Goal: Transaction & Acquisition: Purchase product/service

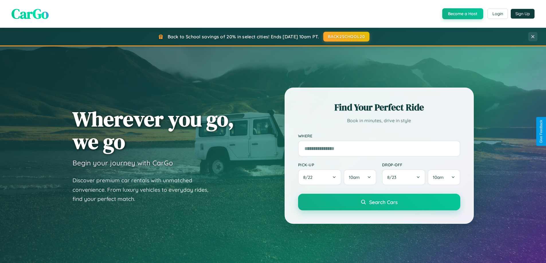
scroll to position [1103, 0]
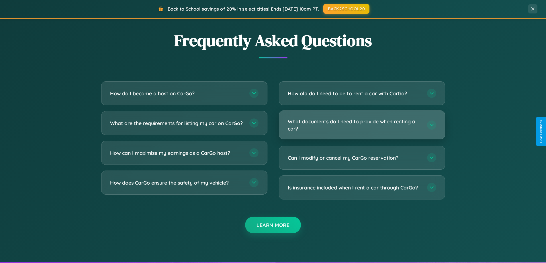
click at [362, 125] on h3 "What documents do I need to provide when renting a car?" at bounding box center [355, 125] width 134 height 14
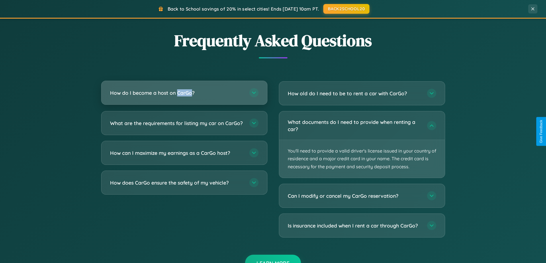
click at [184, 93] on h3 "How do I become a host on CarGo?" at bounding box center [177, 92] width 134 height 7
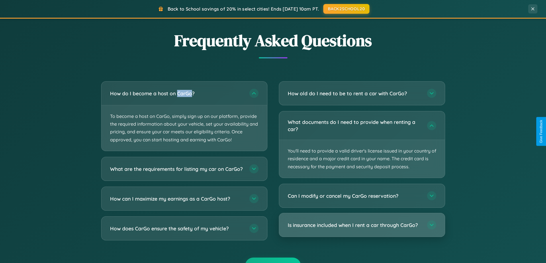
click at [362, 226] on h3 "Is insurance included when I rent a car through CarGo?" at bounding box center [355, 225] width 134 height 7
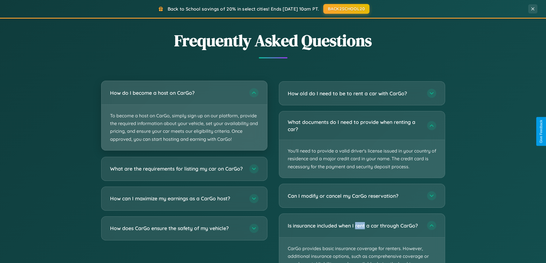
click at [184, 116] on p "To become a host on CarGo, simply sign up on our platform, provide the required…" at bounding box center [184, 128] width 166 height 46
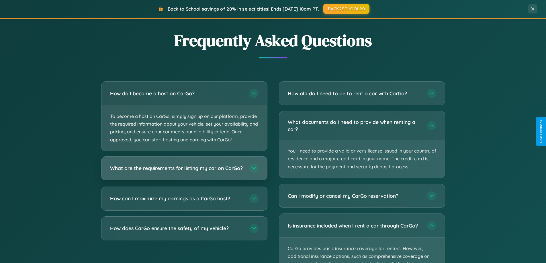
click at [184, 171] on h3 "What are the requirements for listing my car on CarGo?" at bounding box center [177, 168] width 134 height 7
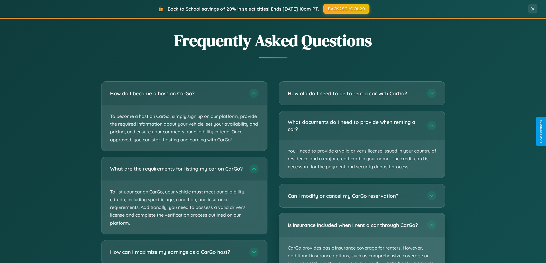
click at [362, 238] on p "CarGo provides basic insurance coverage for renters. However, additional insura…" at bounding box center [362, 263] width 166 height 53
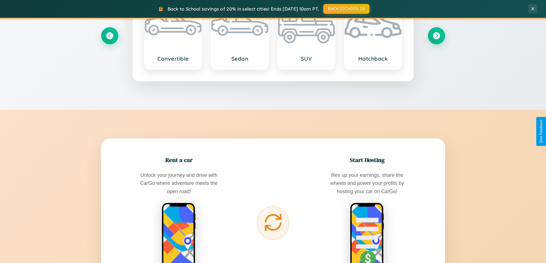
scroll to position [394, 0]
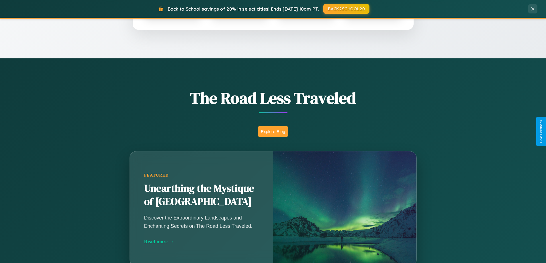
click at [273, 132] on button "Explore Blog" at bounding box center [273, 131] width 30 height 11
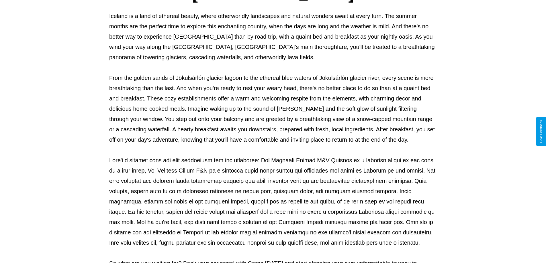
scroll to position [185, 0]
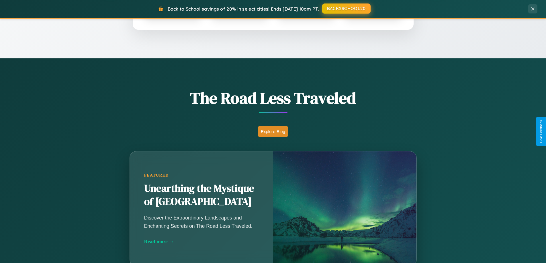
click at [346, 9] on button "BACK2SCHOOL20" at bounding box center [346, 8] width 48 height 10
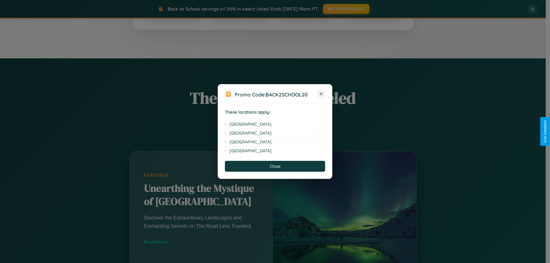
click at [321, 94] on icon at bounding box center [321, 94] width 3 height 3
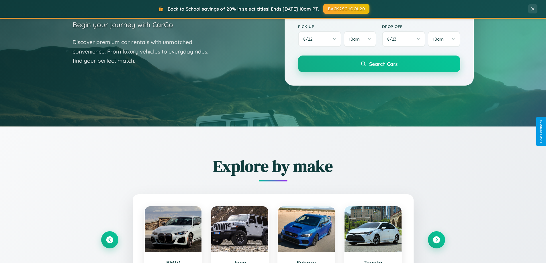
scroll to position [17, 0]
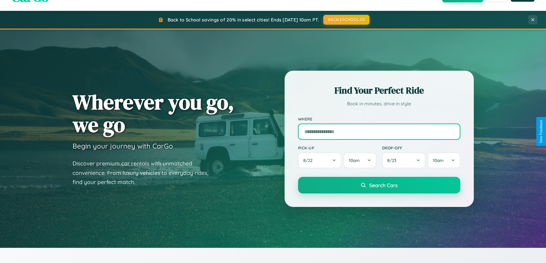
click at [379, 132] on input "text" at bounding box center [379, 132] width 162 height 16
type input "**********"
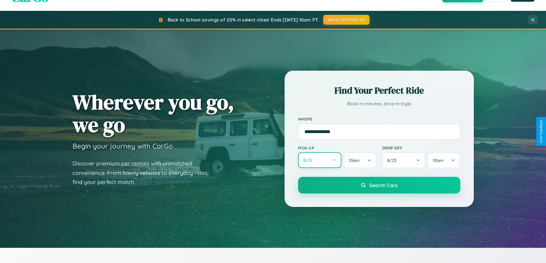
click at [320, 161] on button "8 / 22" at bounding box center [320, 161] width 44 height 16
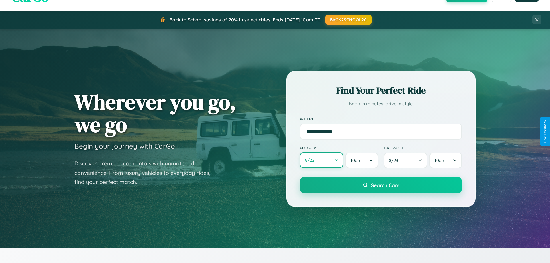
select select "*"
select select "****"
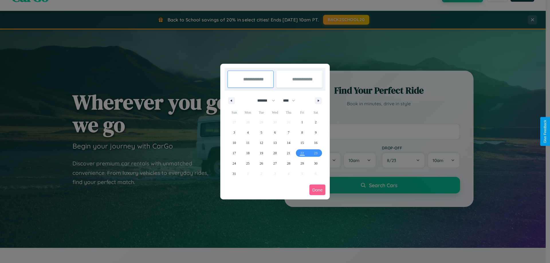
drag, startPoint x: 264, startPoint y: 101, endPoint x: 275, endPoint y: 115, distance: 18.4
click at [264, 101] on select "******* ******** ***** ***** *** **** **** ****** ********* ******* ******** **…" at bounding box center [265, 100] width 24 height 9
select select "**"
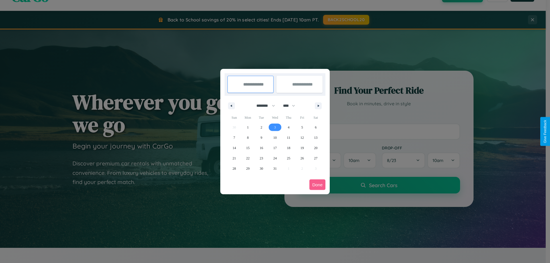
click at [275, 127] on span "3" at bounding box center [275, 127] width 2 height 10
type input "**********"
click at [289, 127] on span "4" at bounding box center [289, 127] width 2 height 10
type input "**********"
click at [318, 185] on button "Done" at bounding box center [318, 185] width 16 height 11
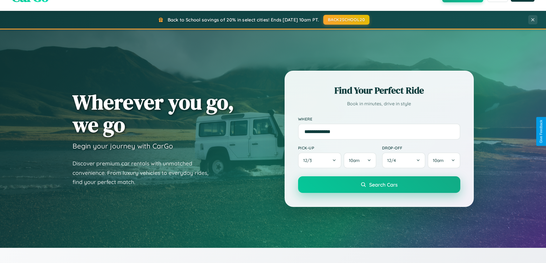
click at [379, 185] on span "Search Cars" at bounding box center [383, 185] width 28 height 6
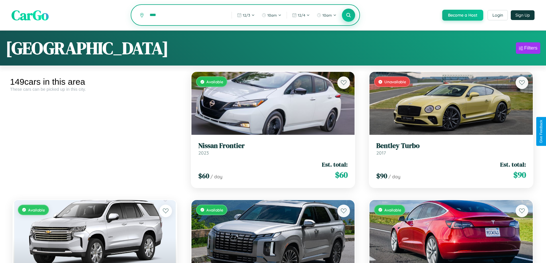
type input "****"
click at [348, 15] on icon at bounding box center [348, 14] width 5 height 5
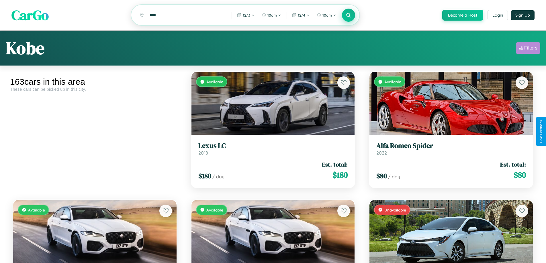
click at [528, 49] on div "Filters" at bounding box center [530, 48] width 13 height 6
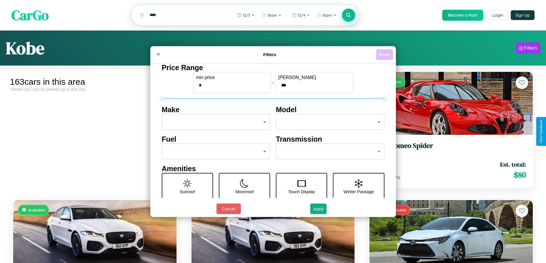
click at [385, 54] on button "Reset" at bounding box center [384, 54] width 17 height 11
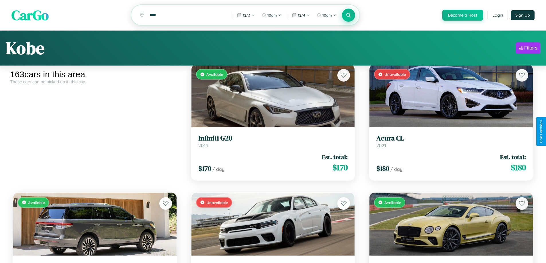
scroll to position [5643, 0]
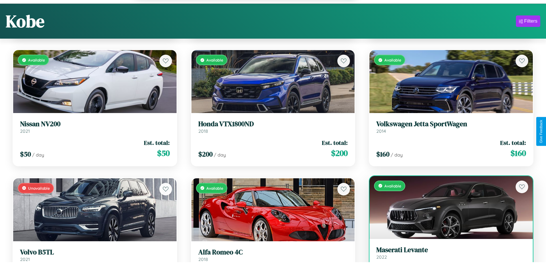
click at [448, 255] on h3 "Maserati Levante" at bounding box center [451, 250] width 150 height 8
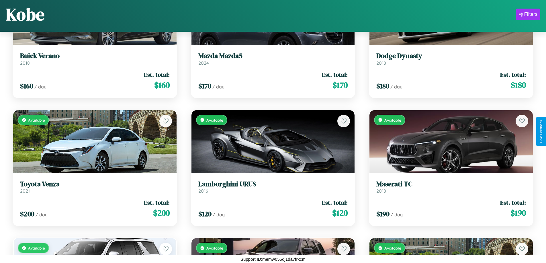
scroll to position [4959, 0]
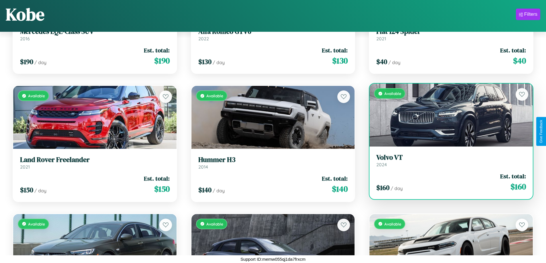
click at [448, 161] on h3 "Volvo VT" at bounding box center [451, 158] width 150 height 8
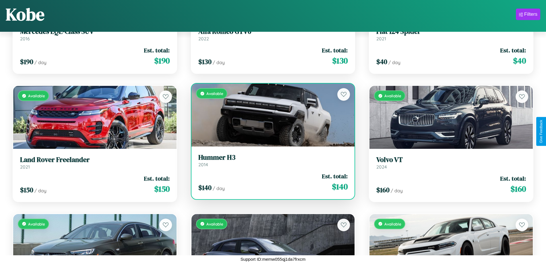
scroll to position [1878, 0]
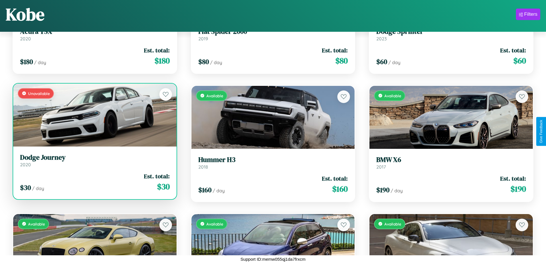
click at [94, 161] on h3 "Dodge Journey" at bounding box center [95, 158] width 150 height 8
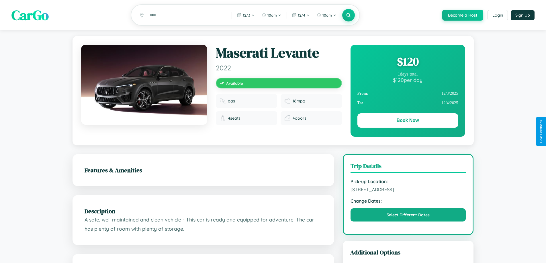
click at [408, 62] on div "$ 120" at bounding box center [408, 61] width 101 height 15
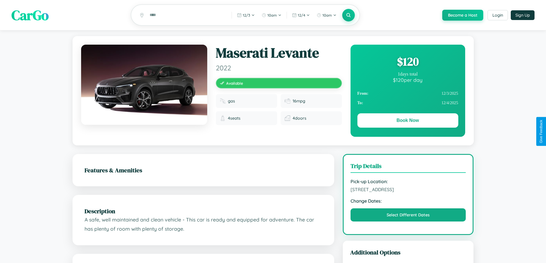
click at [408, 62] on div "$ 120" at bounding box center [408, 61] width 101 height 15
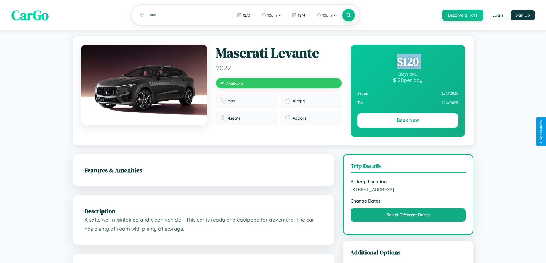
click at [408, 62] on div "$ 120" at bounding box center [408, 61] width 101 height 15
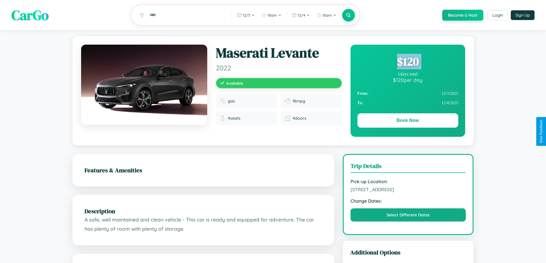
click at [408, 62] on div "$ 120" at bounding box center [408, 61] width 101 height 15
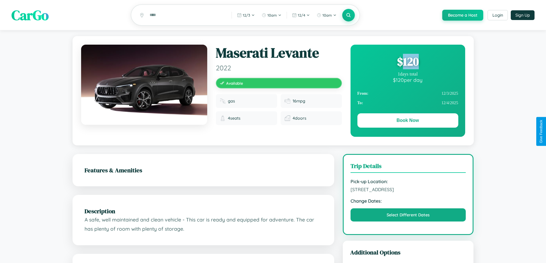
click at [408, 62] on div "$ 120" at bounding box center [408, 61] width 101 height 15
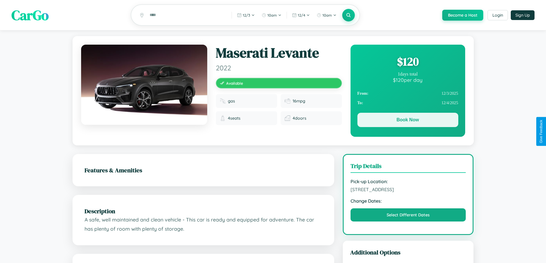
click at [408, 122] on button "Book Now" at bounding box center [408, 120] width 101 height 14
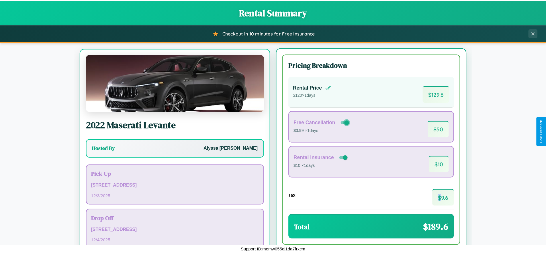
scroll to position [27, 0]
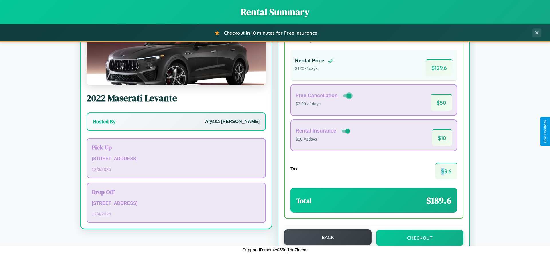
click at [325, 238] on button "Back" at bounding box center [327, 238] width 87 height 16
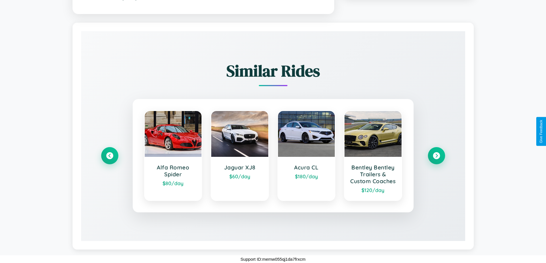
scroll to position [350, 0]
click at [436, 152] on icon at bounding box center [437, 156] width 8 height 8
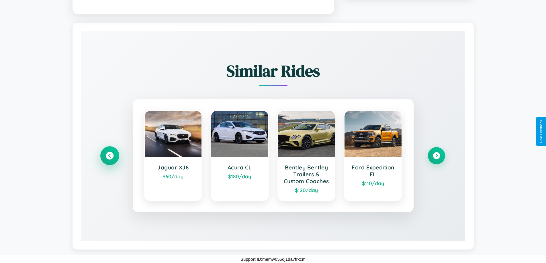
click at [110, 152] on icon at bounding box center [110, 156] width 8 height 8
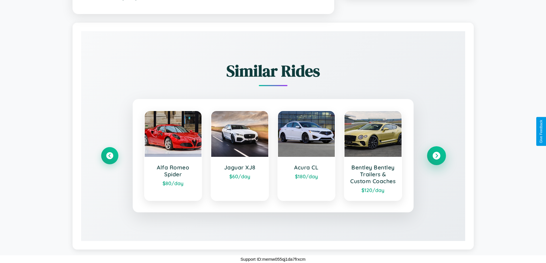
click at [436, 152] on icon at bounding box center [437, 156] width 8 height 8
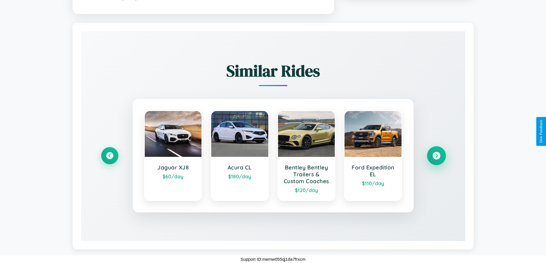
click at [436, 152] on icon at bounding box center [437, 156] width 8 height 8
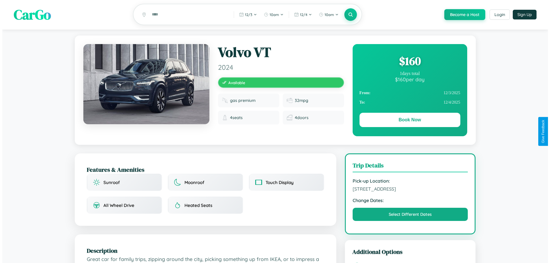
scroll to position [0, 0]
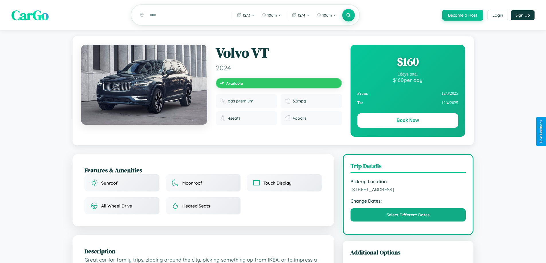
click at [408, 62] on div "$ 160" at bounding box center [408, 61] width 101 height 15
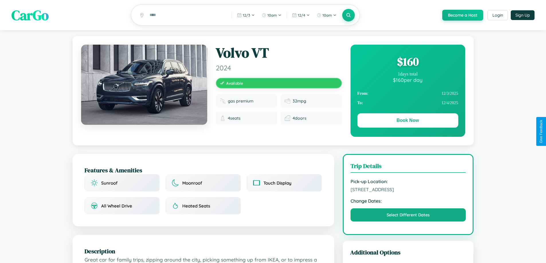
click at [408, 62] on div "$ 160" at bounding box center [408, 61] width 101 height 15
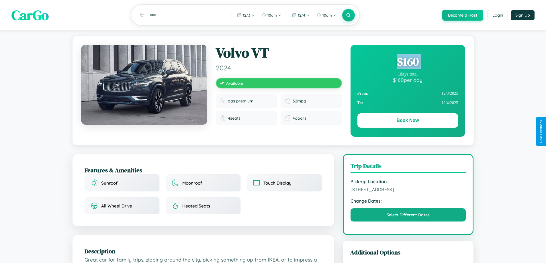
click at [408, 62] on div "$ 160" at bounding box center [408, 61] width 101 height 15
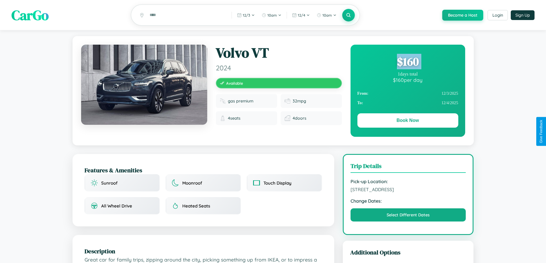
click at [408, 62] on div "$ 160" at bounding box center [408, 61] width 101 height 15
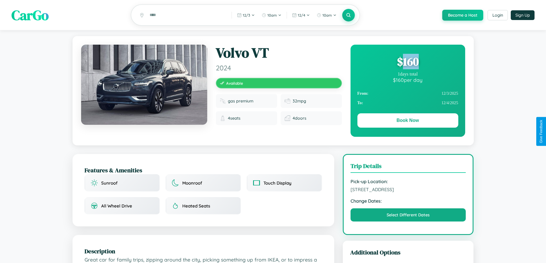
click at [408, 62] on div "$ 160" at bounding box center [408, 61] width 101 height 15
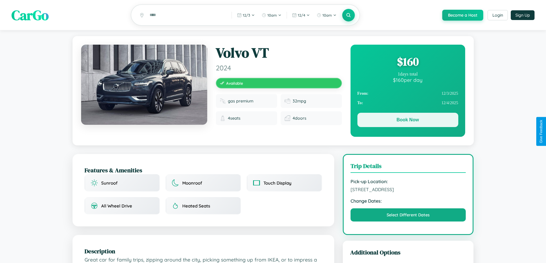
click at [408, 121] on button "Book Now" at bounding box center [408, 120] width 101 height 14
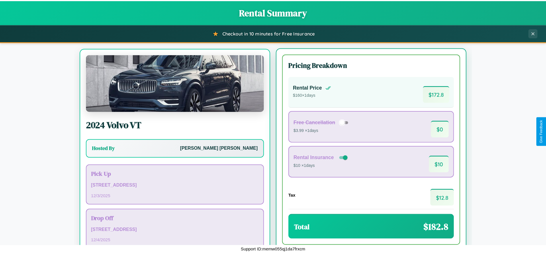
scroll to position [27, 0]
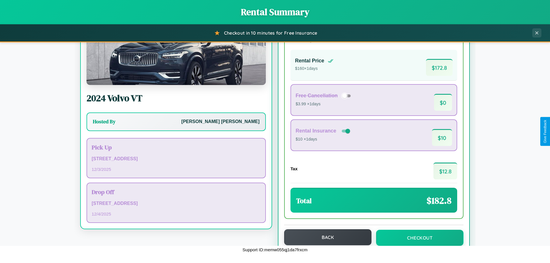
click at [325, 238] on button "Back" at bounding box center [327, 238] width 87 height 16
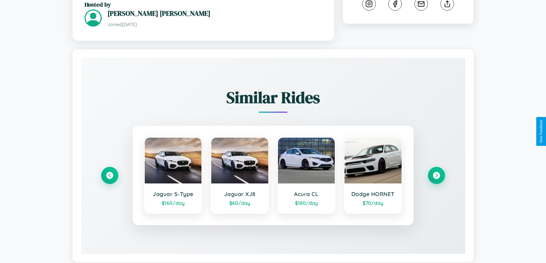
scroll to position [329, 0]
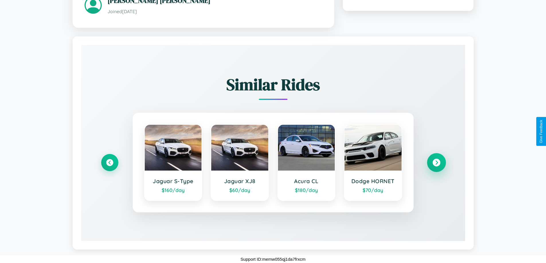
click at [436, 163] on icon at bounding box center [437, 163] width 8 height 8
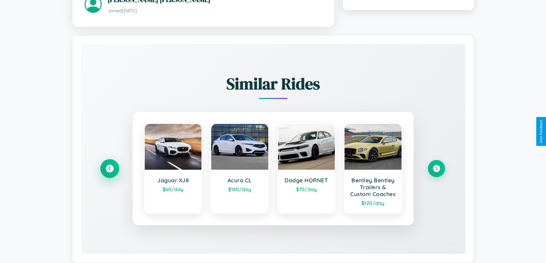
click at [110, 173] on icon at bounding box center [110, 169] width 8 height 8
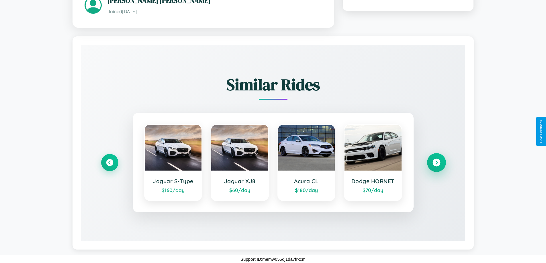
click at [436, 163] on icon at bounding box center [437, 163] width 8 height 8
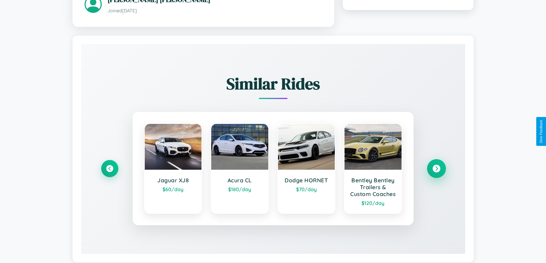
click at [436, 173] on icon at bounding box center [437, 169] width 8 height 8
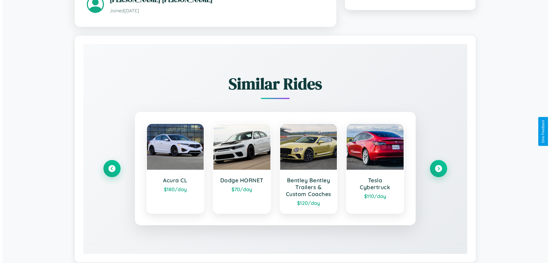
scroll to position [0, 0]
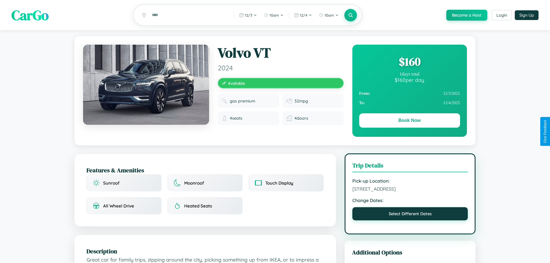
select select "*"
select select "****"
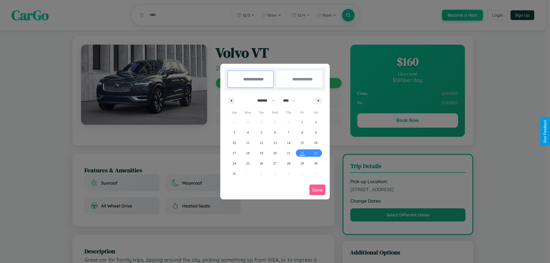
click at [264, 101] on select "******* ******** ***** ***** *** **** **** ****** ********* ******* ******** **…" at bounding box center [265, 100] width 24 height 9
select select "**"
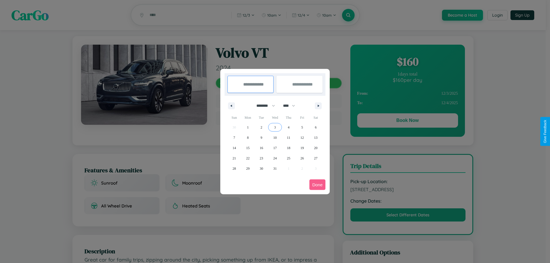
click at [275, 127] on span "3" at bounding box center [275, 127] width 2 height 10
type input "**********"
click at [289, 138] on span "11" at bounding box center [288, 138] width 3 height 10
type input "**********"
click at [318, 185] on button "Done" at bounding box center [318, 185] width 16 height 11
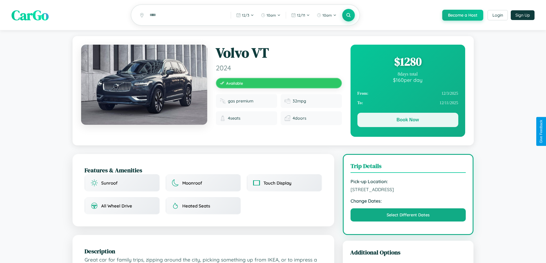
click at [408, 121] on button "Book Now" at bounding box center [408, 120] width 101 height 14
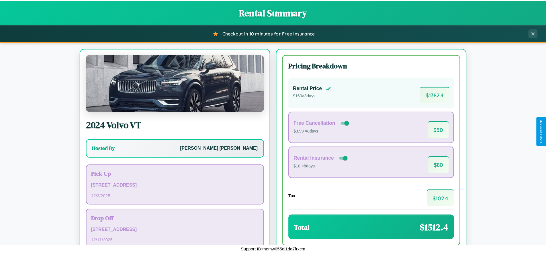
scroll to position [39, 0]
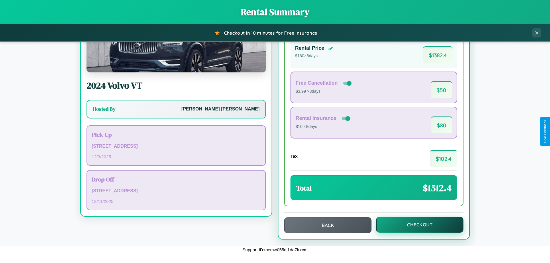
click at [416, 225] on button "Checkout" at bounding box center [419, 225] width 87 height 16
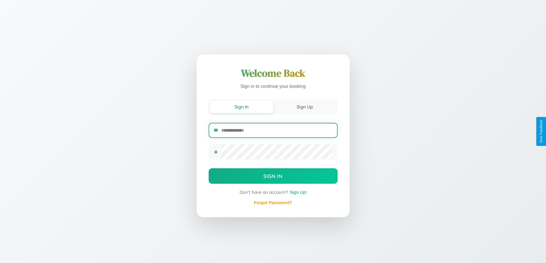
click at [277, 130] on input "email" at bounding box center [276, 131] width 111 height 14
type input "**********"
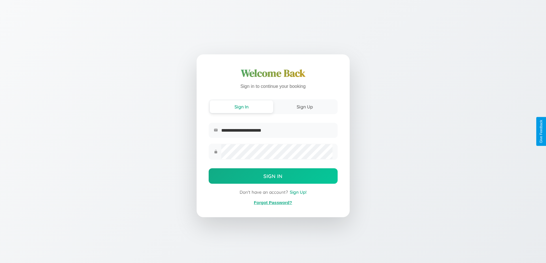
click at [273, 203] on link "Forgot Password?" at bounding box center [273, 202] width 38 height 5
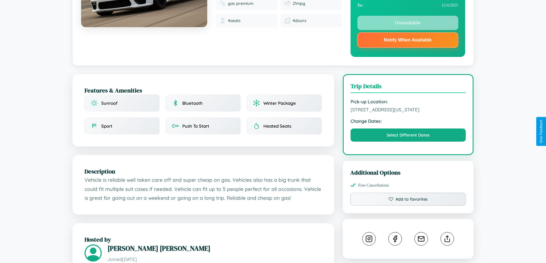
scroll to position [206, 0]
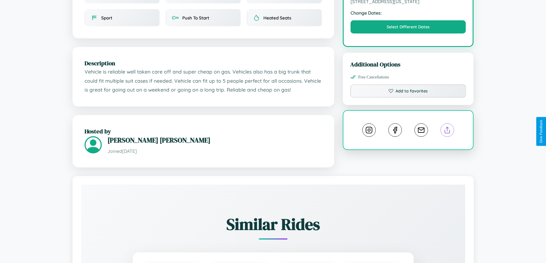
click at [448, 131] on line at bounding box center [448, 129] width 0 height 4
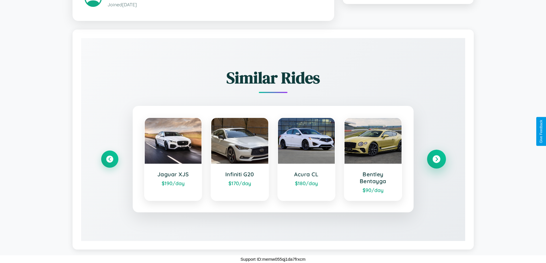
click at [436, 159] on icon at bounding box center [437, 159] width 8 height 8
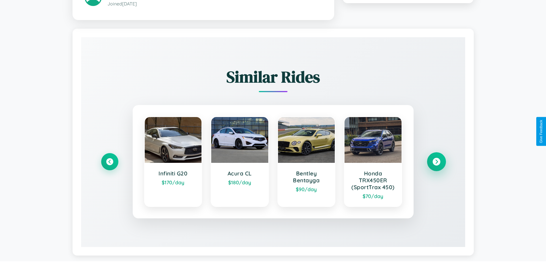
click at [436, 163] on icon at bounding box center [437, 162] width 8 height 8
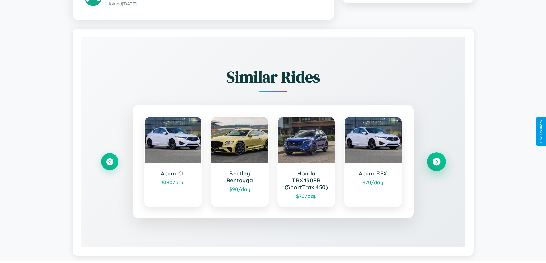
click at [436, 163] on icon at bounding box center [437, 162] width 8 height 8
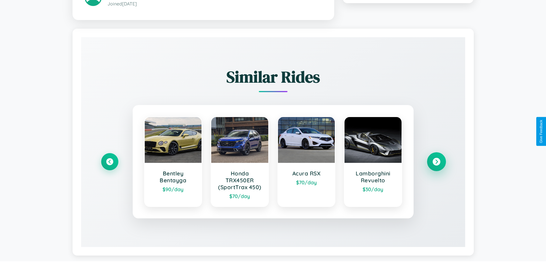
click at [436, 163] on icon at bounding box center [437, 162] width 8 height 8
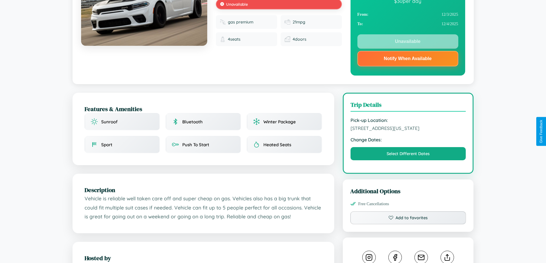
scroll to position [77, 0]
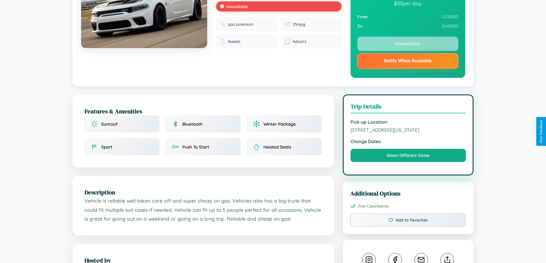
click at [408, 131] on span "2665 Washington Street Kobe 29213 Japan" at bounding box center [409, 130] width 116 height 6
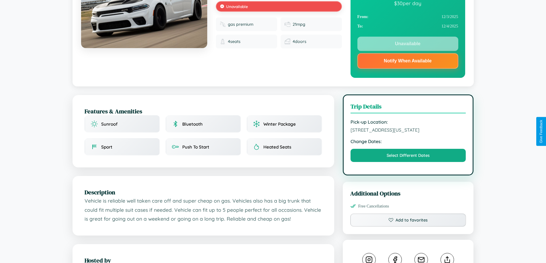
click at [408, 131] on span "2665 Washington Street Kobe 29213 Japan" at bounding box center [409, 130] width 116 height 6
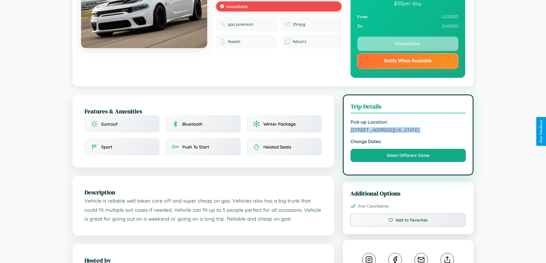
click at [408, 131] on span "2665 Washington Street Kobe 29213 Japan" at bounding box center [409, 130] width 116 height 6
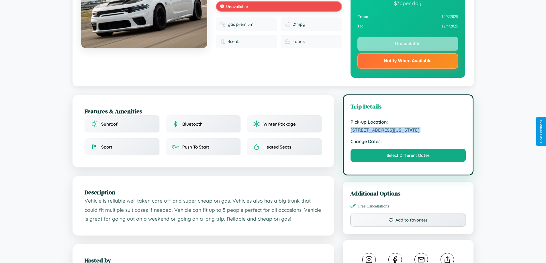
click at [408, 131] on span "2665 Washington Street Kobe 29213 Japan" at bounding box center [409, 130] width 116 height 6
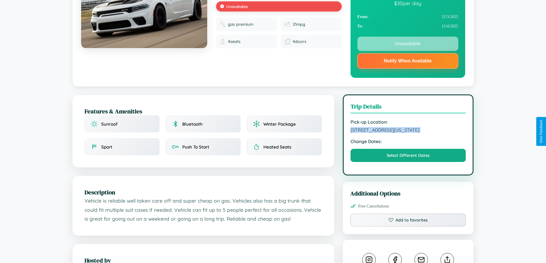
click at [408, 131] on span "2665 Washington Street Kobe 29213 Japan" at bounding box center [409, 130] width 116 height 6
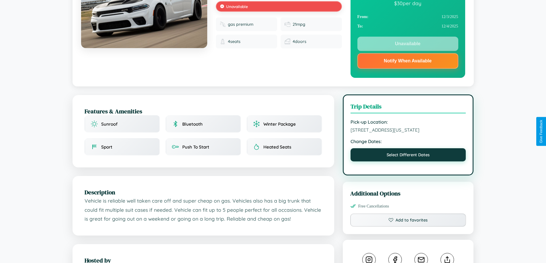
click at [408, 156] on button "Select Different Dates" at bounding box center [409, 155] width 116 height 13
select select "*"
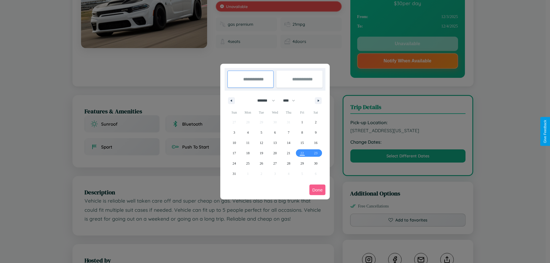
drag, startPoint x: 264, startPoint y: 101, endPoint x: 275, endPoint y: 115, distance: 18.4
click at [264, 101] on select "******* ******** ***** ***** *** **** **** ****** ********* ******* ******** **…" at bounding box center [265, 100] width 24 height 9
drag, startPoint x: 292, startPoint y: 101, endPoint x: 275, endPoint y: 115, distance: 22.0
click at [292, 101] on select "**** **** **** **** **** **** **** **** **** **** **** **** **** **** **** ****…" at bounding box center [288, 100] width 17 height 9
select select "****"
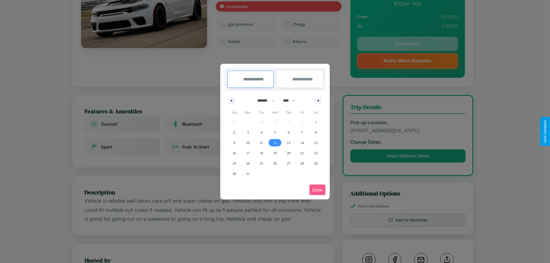
click at [275, 143] on span "12" at bounding box center [275, 143] width 3 height 10
type input "**********"
click at [234, 153] on span "16" at bounding box center [234, 153] width 3 height 10
type input "**********"
click at [318, 190] on button "Done" at bounding box center [318, 190] width 16 height 11
